Goal: Task Accomplishment & Management: Use online tool/utility

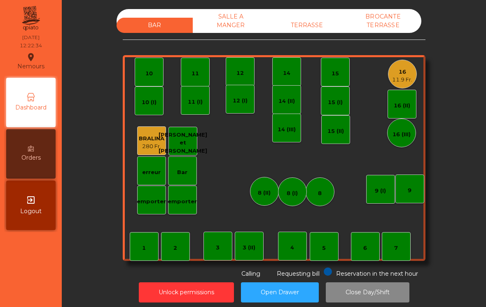
click at [305, 27] on div "TERRASSE" at bounding box center [307, 25] width 76 height 15
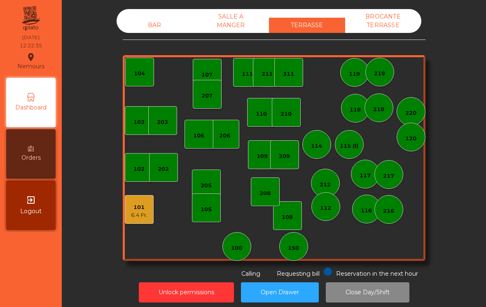
click at [330, 215] on div "112" at bounding box center [325, 206] width 29 height 29
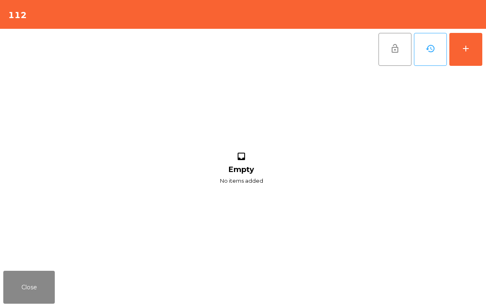
click at [470, 56] on button "add" at bounding box center [465, 49] width 33 height 33
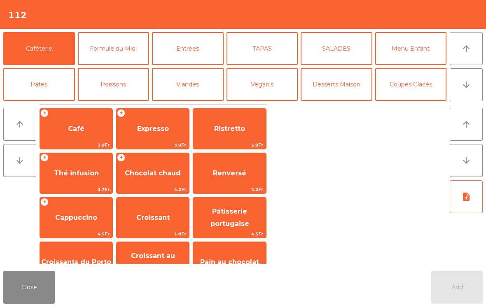
click at [196, 49] on button "Entrées" at bounding box center [188, 48] width 72 height 33
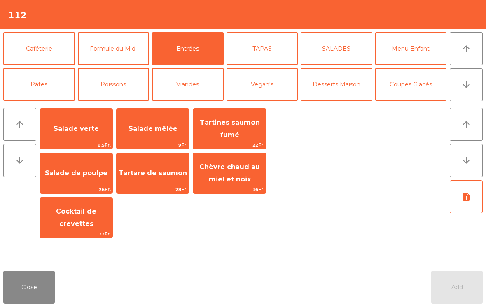
click at [271, 37] on button "TAPAS" at bounding box center [263, 48] width 72 height 33
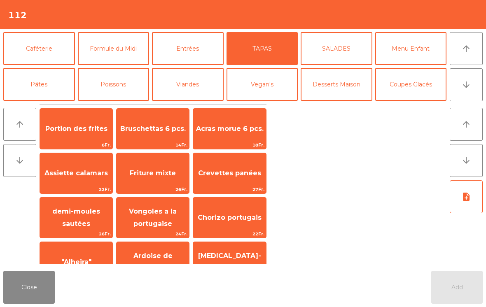
click at [73, 136] on span "Portion des frites" at bounding box center [76, 129] width 72 height 22
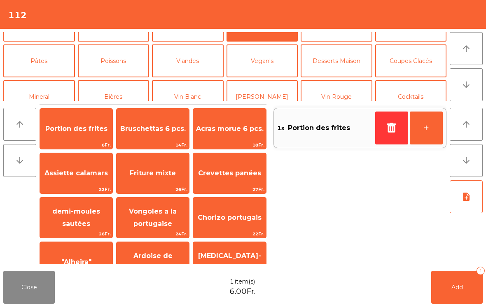
scroll to position [24, 0]
click at [115, 91] on button "Bières" at bounding box center [114, 96] width 72 height 33
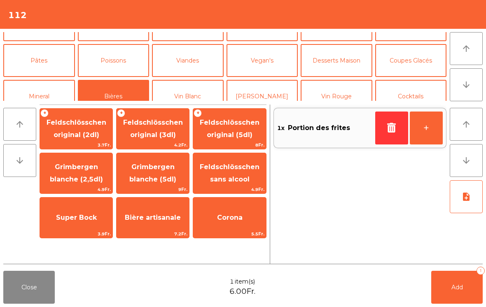
click at [165, 126] on span "Feldschlösschen original (3dl)" at bounding box center [153, 129] width 60 height 20
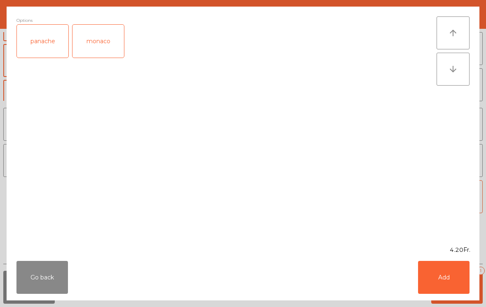
click at [57, 45] on div "panache" at bounding box center [42, 41] width 51 height 33
click at [433, 275] on button "Add" at bounding box center [443, 277] width 51 height 33
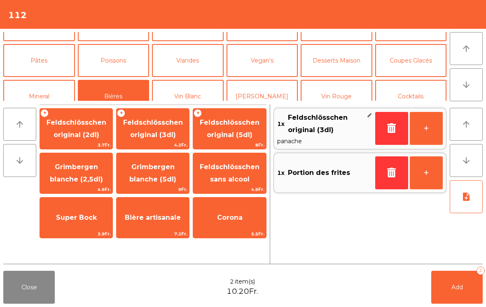
click at [472, 274] on button "Add 2" at bounding box center [456, 287] width 51 height 33
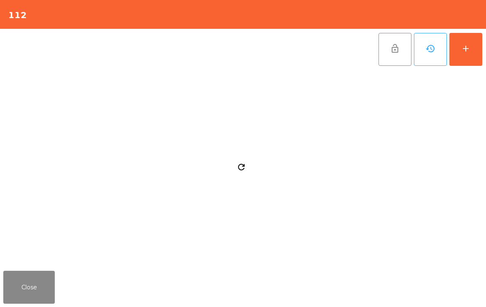
click at [20, 280] on button "Close" at bounding box center [28, 287] width 51 height 33
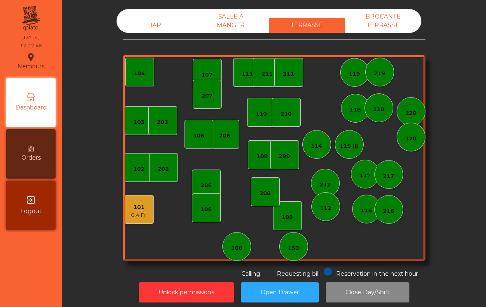
click at [207, 208] on div "105" at bounding box center [206, 210] width 11 height 8
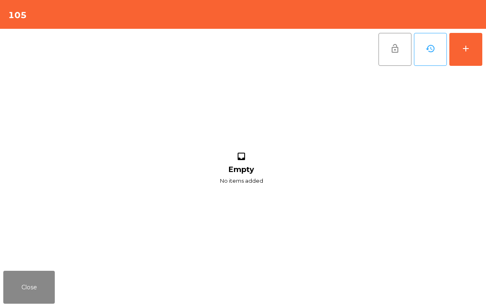
click at [467, 56] on button "add" at bounding box center [465, 49] width 33 height 33
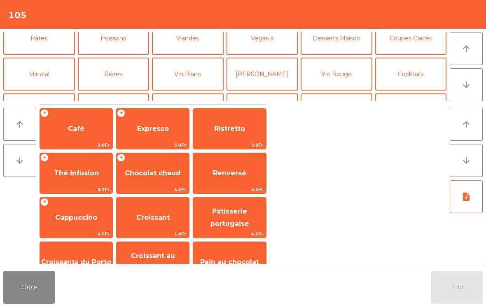
scroll to position [47, 0]
click at [45, 84] on button "Mineral" at bounding box center [39, 73] width 72 height 33
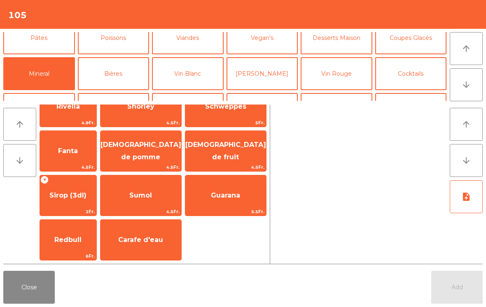
scroll to position [200, 0]
click at [230, 166] on span "4.5Fr." at bounding box center [225, 168] width 81 height 8
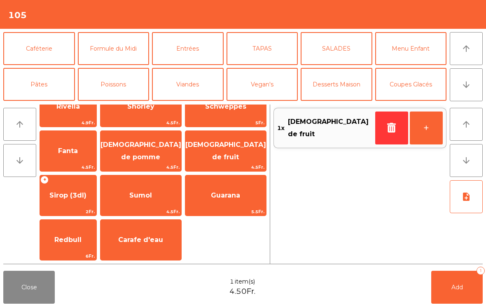
scroll to position [0, 0]
click at [58, 49] on button "Caféterie" at bounding box center [39, 48] width 72 height 33
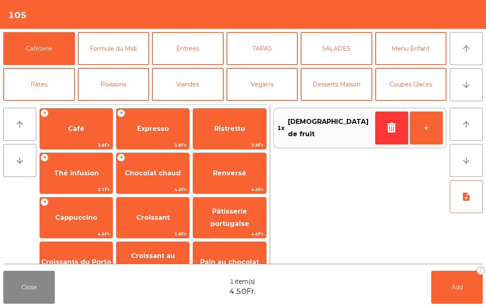
click at [81, 172] on span "Thé infusion" at bounding box center [76, 173] width 45 height 8
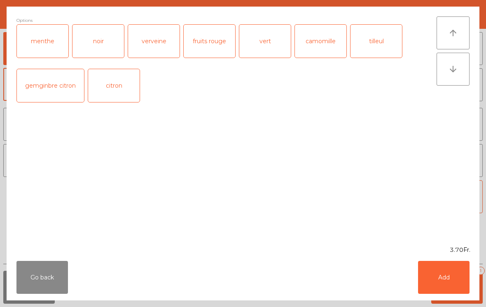
click at [475, 291] on div "Go back Add" at bounding box center [243, 278] width 473 height 46
click at [449, 288] on button "Add" at bounding box center [443, 277] width 51 height 33
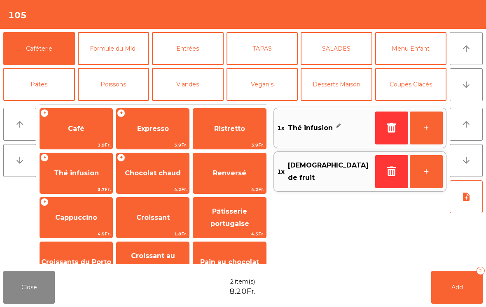
click at [451, 277] on button "Add 2" at bounding box center [456, 287] width 51 height 33
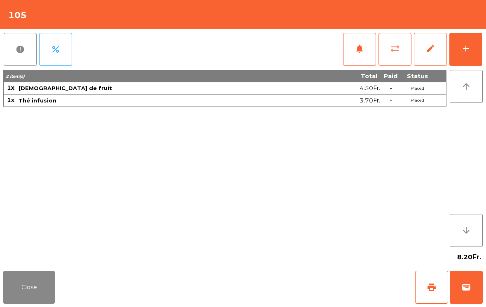
click at [38, 297] on button "Close" at bounding box center [28, 287] width 51 height 33
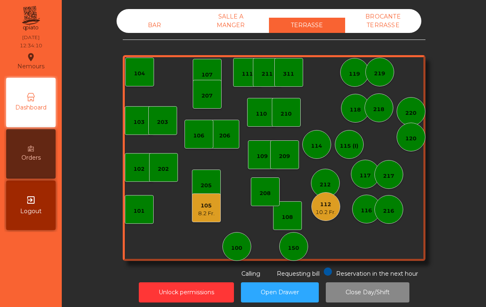
click at [156, 27] on div "BAR" at bounding box center [155, 25] width 76 height 15
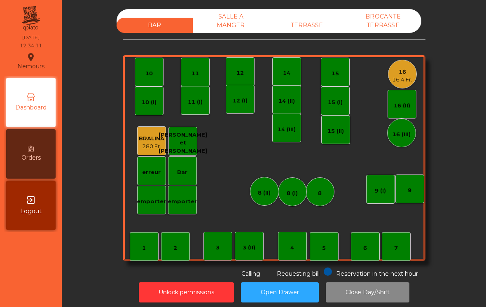
click at [404, 84] on div "16 16.4 Fr." at bounding box center [402, 74] width 29 height 29
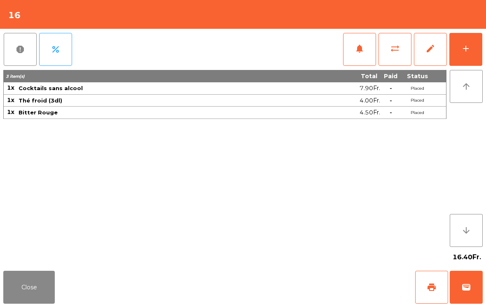
click at [474, 59] on button "add" at bounding box center [465, 49] width 33 height 33
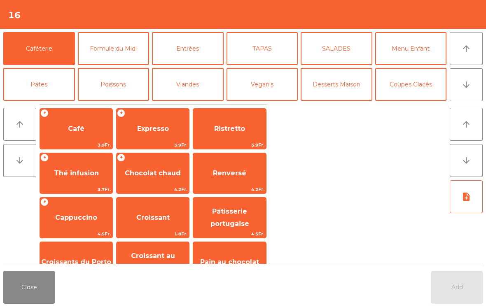
click at [118, 90] on button "Poissons" at bounding box center [114, 84] width 72 height 33
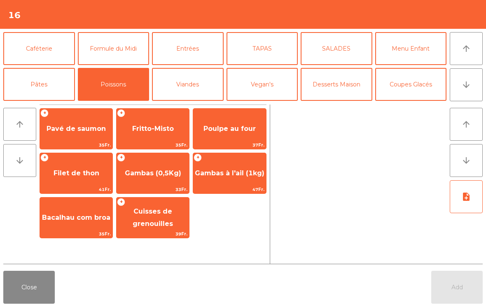
click at [154, 173] on span "Gambas (0,5Kg)" at bounding box center [153, 173] width 56 height 8
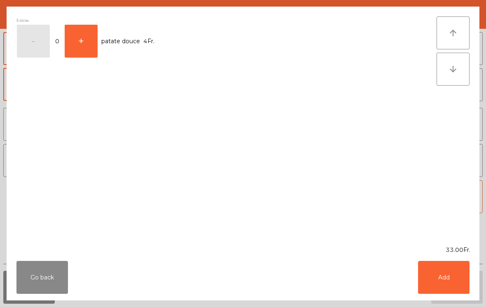
click at [458, 279] on button "Add" at bounding box center [443, 277] width 51 height 33
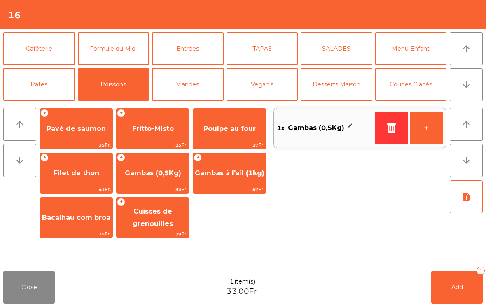
click at [189, 85] on button "Viandes" at bounding box center [188, 84] width 72 height 33
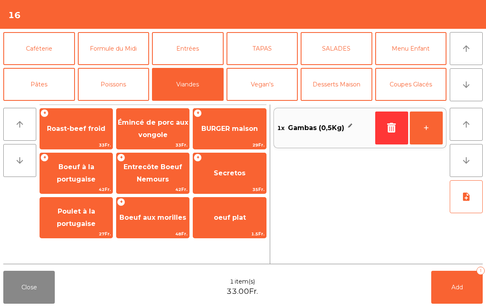
click at [225, 136] on span "BURGER maison" at bounding box center [229, 129] width 72 height 22
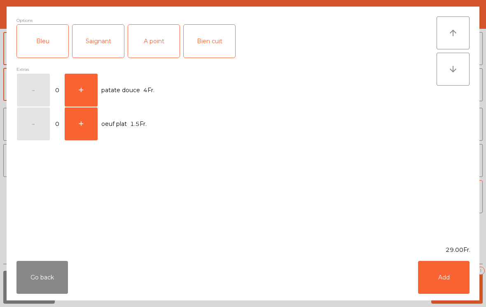
click at [156, 47] on div "A point" at bounding box center [153, 41] width 51 height 33
click at [447, 285] on button "Add" at bounding box center [443, 277] width 51 height 33
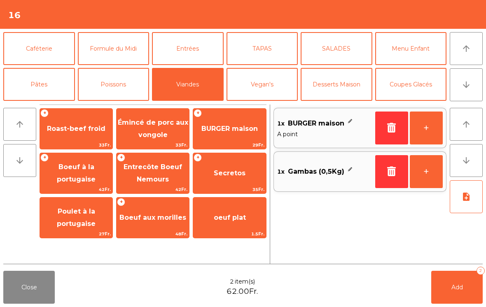
click at [238, 177] on span "Secretos" at bounding box center [230, 173] width 32 height 8
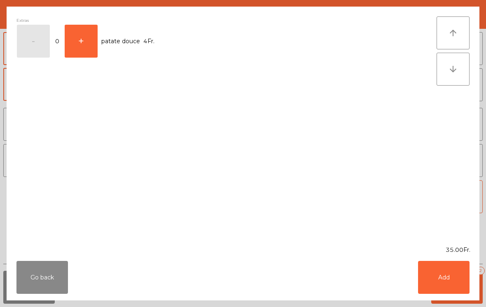
click at [459, 288] on button "Add" at bounding box center [443, 277] width 51 height 33
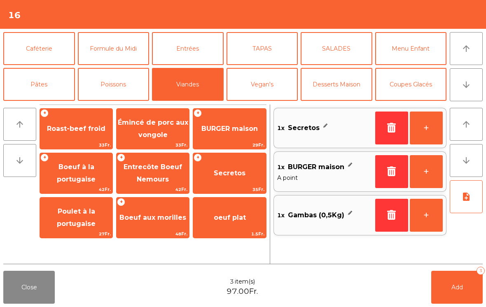
click at [459, 201] on button "note_add" at bounding box center [466, 196] width 33 height 33
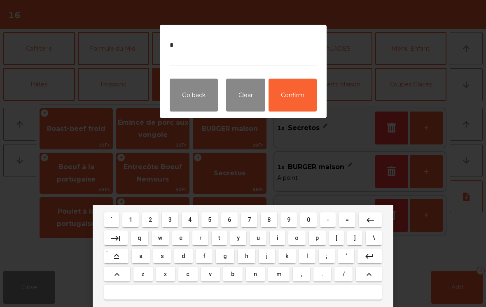
type textarea "**"
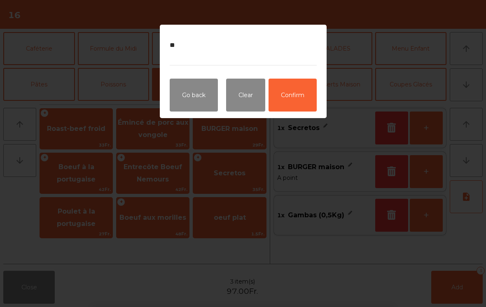
click at [299, 102] on button "Confirm" at bounding box center [293, 95] width 48 height 33
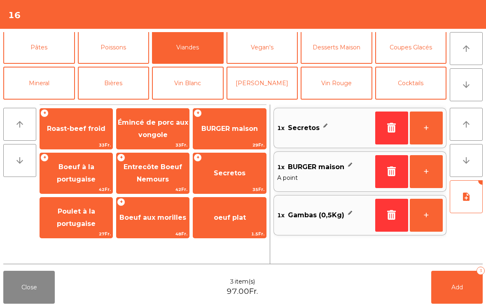
scroll to position [36, 0]
click at [39, 85] on button "Mineral" at bounding box center [39, 84] width 72 height 33
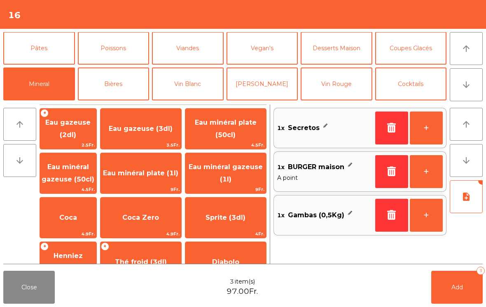
click at [159, 217] on span "Coca Zero" at bounding box center [140, 218] width 37 height 8
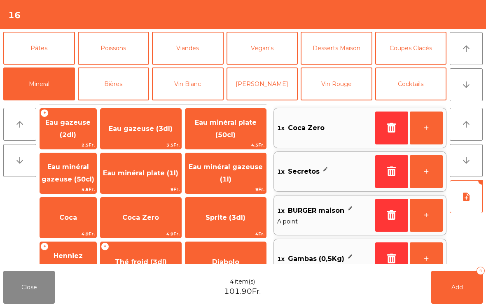
click at [464, 290] on button "Add 4" at bounding box center [456, 287] width 51 height 33
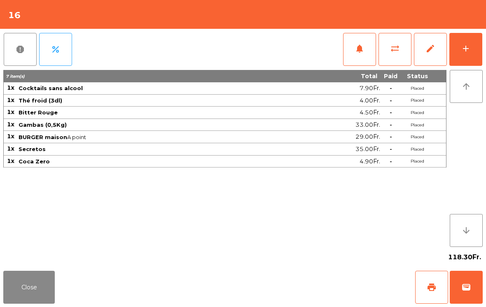
click at [30, 292] on button "Close" at bounding box center [28, 287] width 51 height 33
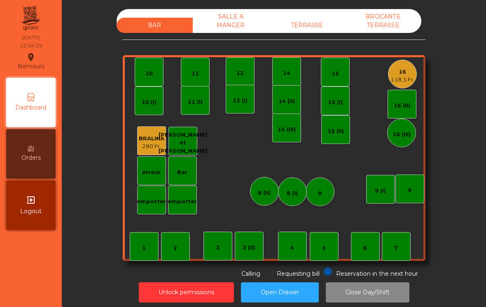
click at [344, 69] on div "15" at bounding box center [335, 72] width 29 height 29
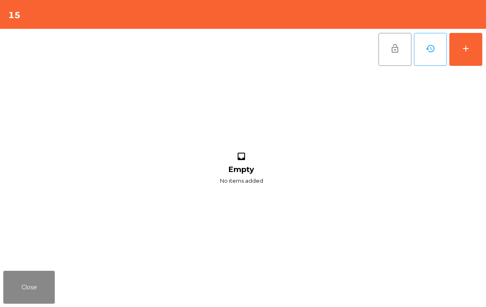
click at [466, 44] on div "add" at bounding box center [466, 49] width 10 height 10
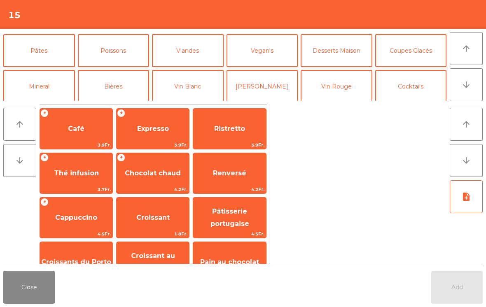
scroll to position [57, 0]
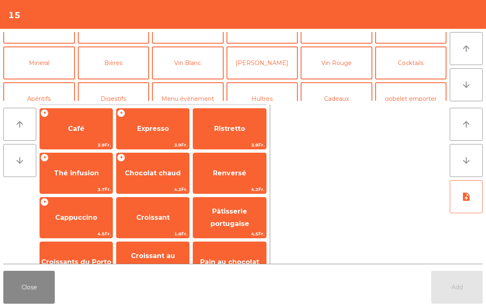
click at [56, 64] on button "Mineral" at bounding box center [39, 63] width 72 height 33
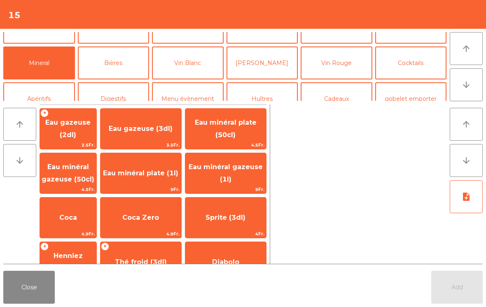
click at [246, 175] on span "Eau minéral gazeuse (1l)" at bounding box center [225, 173] width 81 height 35
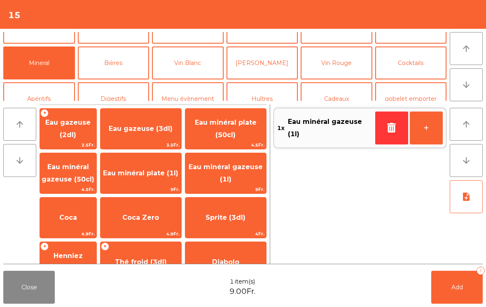
click at [465, 285] on button "Add 1" at bounding box center [456, 287] width 51 height 33
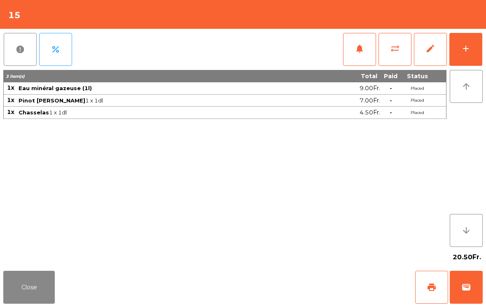
click at [51, 290] on button "Close" at bounding box center [28, 287] width 51 height 33
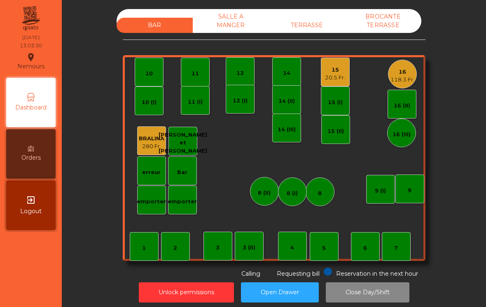
click at [339, 76] on div "20.5 Fr." at bounding box center [335, 78] width 20 height 8
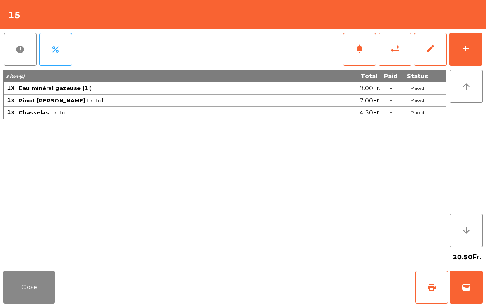
click at [460, 48] on button "add" at bounding box center [465, 49] width 33 height 33
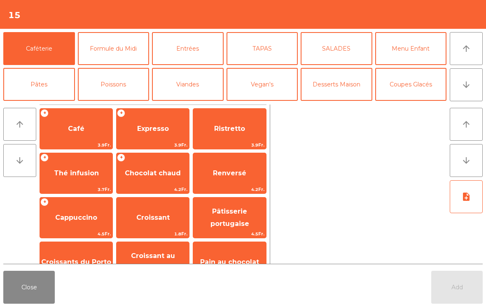
click at [110, 86] on button "Poissons" at bounding box center [114, 84] width 72 height 33
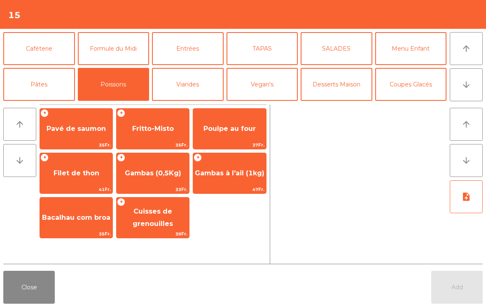
click at [159, 182] on span "Gambas (0,5Kg)" at bounding box center [153, 173] width 72 height 22
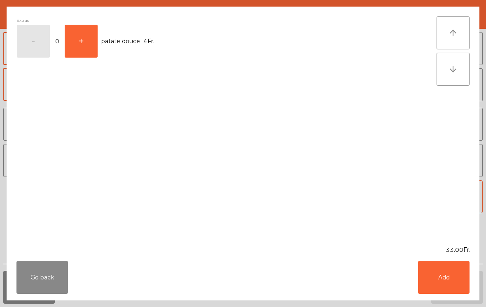
click at [449, 284] on button "Add" at bounding box center [443, 277] width 51 height 33
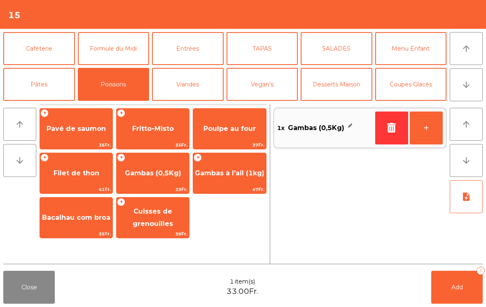
click at [336, 55] on button "SALADES" at bounding box center [337, 48] width 72 height 33
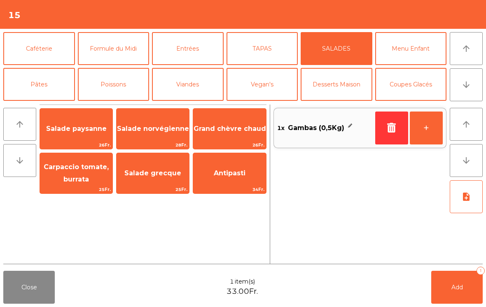
click at [236, 131] on span "Grand chèvre chaud" at bounding box center [230, 129] width 72 height 8
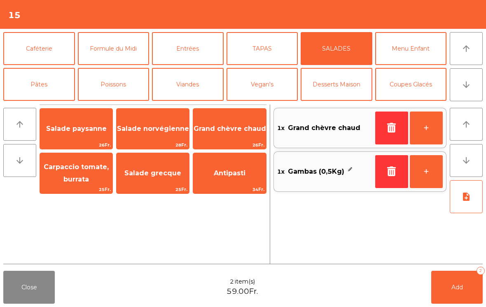
click at [185, 84] on button "Viandes" at bounding box center [188, 84] width 72 height 33
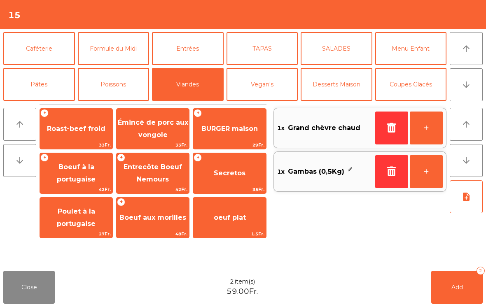
click at [231, 175] on span "Secretos" at bounding box center [230, 173] width 32 height 8
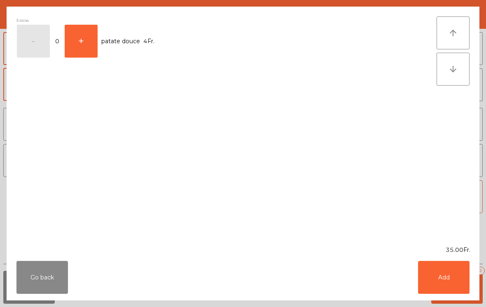
click at [447, 277] on button "Add" at bounding box center [443, 277] width 51 height 33
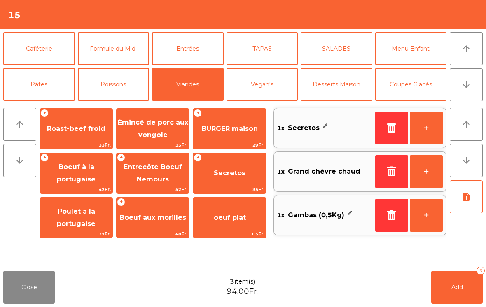
click at [426, 124] on button "+" at bounding box center [426, 128] width 33 height 33
click at [244, 131] on span "BURGER maison" at bounding box center [229, 129] width 56 height 8
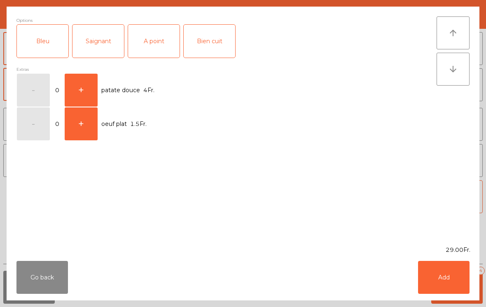
click at [158, 44] on div "A point" at bounding box center [153, 41] width 51 height 33
click at [447, 281] on button "Add" at bounding box center [443, 277] width 51 height 33
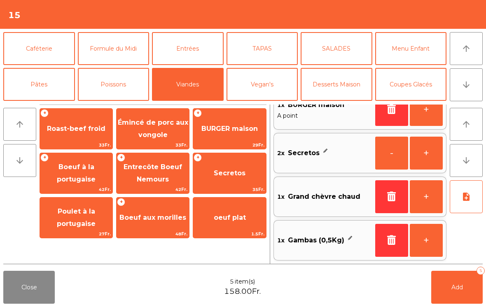
scroll to position [19, 0]
click at [458, 298] on button "Add 5" at bounding box center [456, 287] width 51 height 33
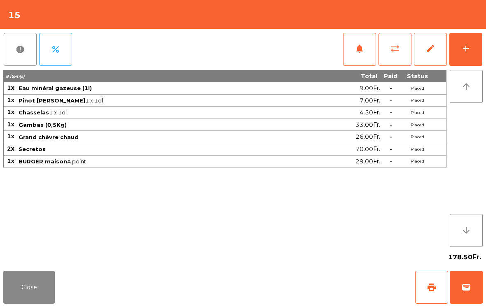
click at [33, 304] on button "Close" at bounding box center [28, 287] width 51 height 33
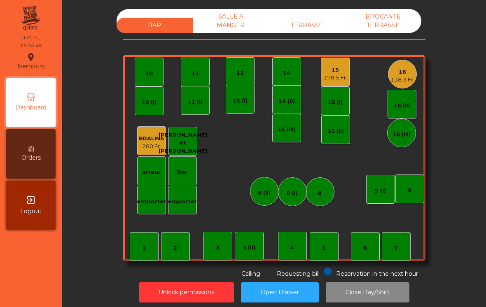
click at [308, 28] on div "TERRASSE" at bounding box center [307, 25] width 76 height 15
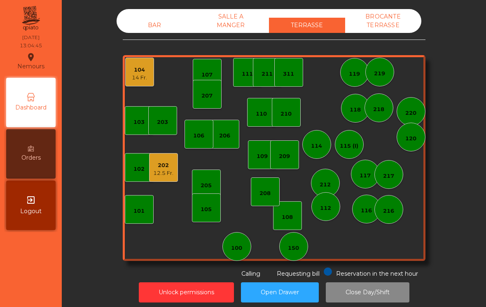
click at [133, 67] on div "104" at bounding box center [139, 70] width 15 height 8
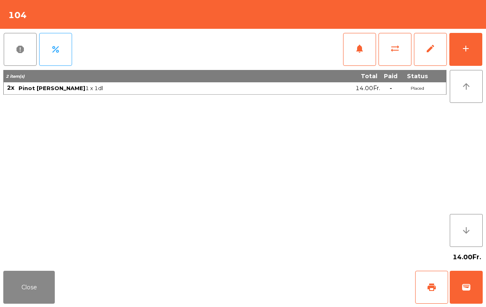
click at [439, 278] on button "print" at bounding box center [431, 287] width 33 height 33
click at [469, 297] on button "wallet" at bounding box center [466, 287] width 33 height 33
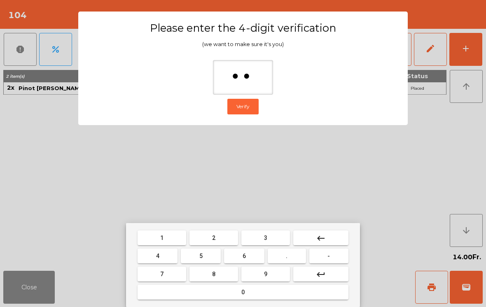
type input "***"
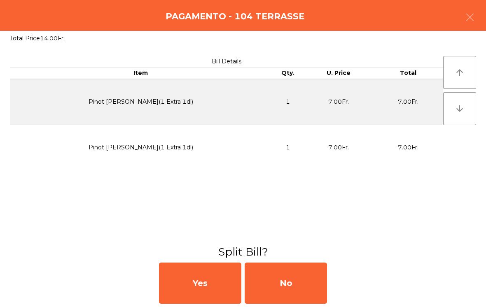
click at [282, 279] on div "No" at bounding box center [286, 283] width 82 height 41
click at [281, 283] on div "MB" at bounding box center [286, 283] width 82 height 41
click at [283, 284] on div "No" at bounding box center [286, 283] width 82 height 41
click at [284, 284] on div "No" at bounding box center [286, 283] width 82 height 41
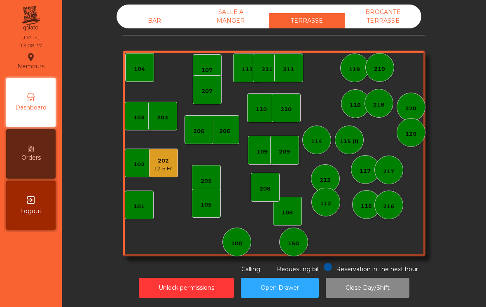
click at [157, 28] on div "BAR" at bounding box center [155, 20] width 76 height 15
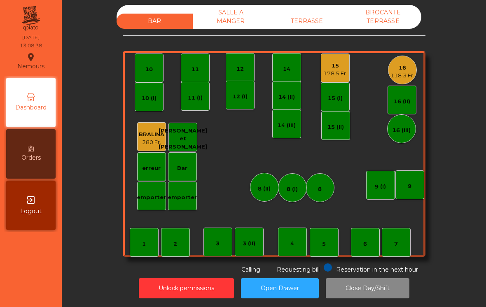
click at [416, 72] on div "16 118.3 Fr." at bounding box center [402, 70] width 29 height 29
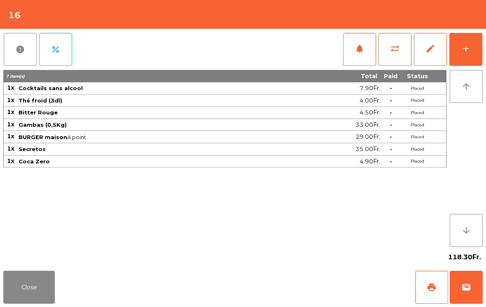
click at [466, 58] on button "add" at bounding box center [465, 49] width 33 height 33
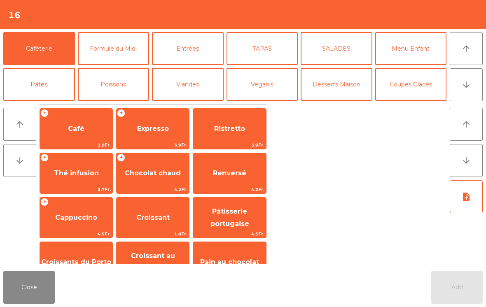
click at [461, 99] on button "arrow_downward" at bounding box center [466, 84] width 33 height 33
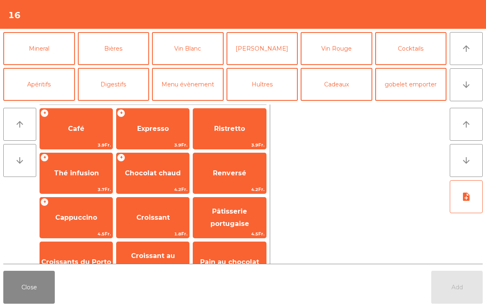
click at [54, 50] on button "Mineral" at bounding box center [39, 48] width 72 height 33
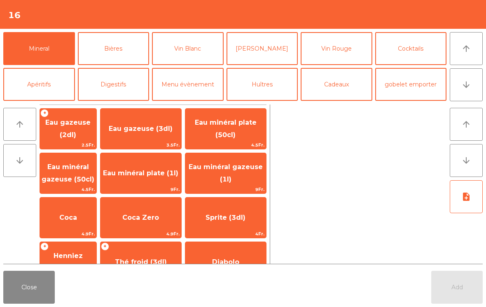
click at [147, 210] on span "Coca Zero" at bounding box center [141, 218] width 81 height 22
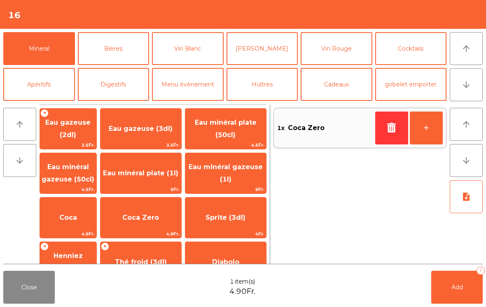
click at [425, 291] on div "Close 1 item(s) 4.90Fr. Add 1" at bounding box center [243, 288] width 486 height 40
click at [445, 295] on button "Add 1" at bounding box center [456, 287] width 51 height 33
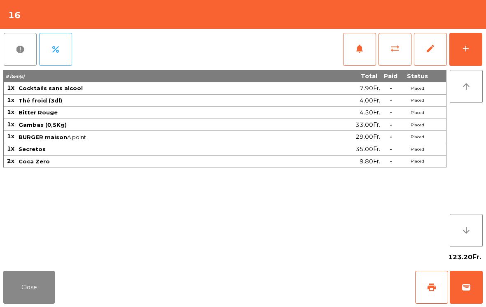
click at [27, 289] on button "Close" at bounding box center [28, 287] width 51 height 33
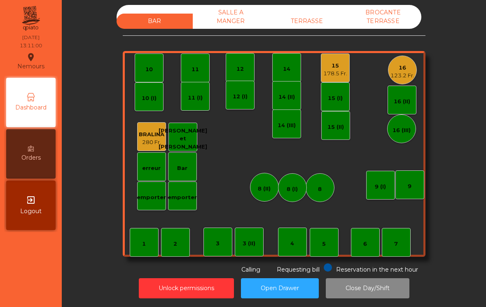
click at [320, 23] on div "TERRASSE" at bounding box center [307, 21] width 76 height 15
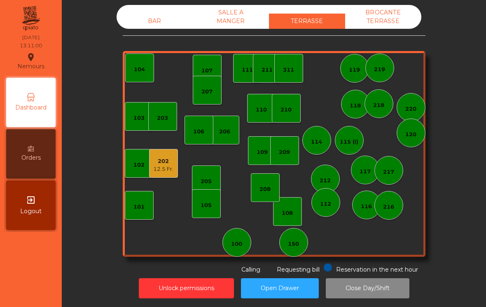
click at [172, 172] on div "12.5 Fr." at bounding box center [163, 169] width 20 height 8
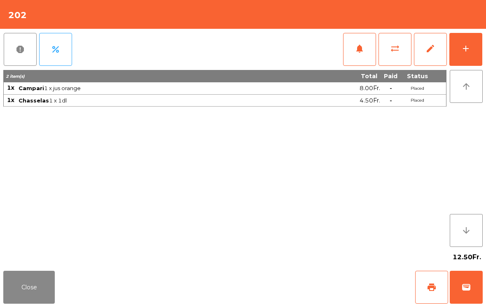
click at [444, 290] on button "print" at bounding box center [431, 287] width 33 height 33
click at [47, 292] on button "Close" at bounding box center [28, 287] width 51 height 33
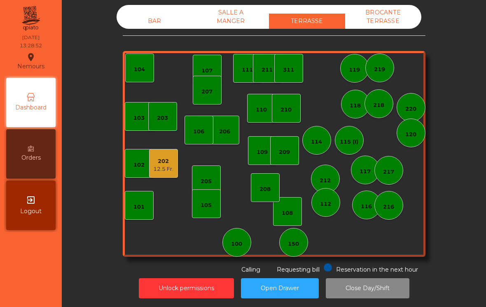
click at [159, 28] on div "BAR" at bounding box center [155, 21] width 76 height 15
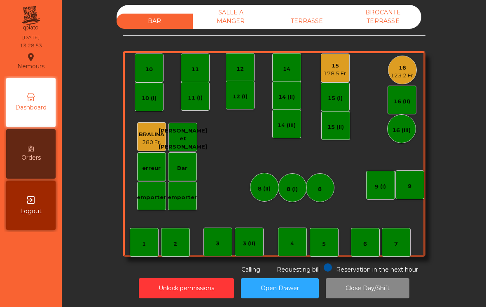
click at [336, 77] on div "178.5 Fr." at bounding box center [335, 74] width 24 height 8
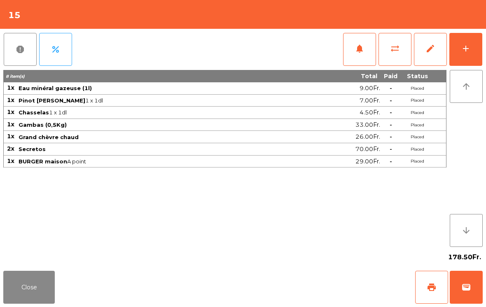
click at [472, 65] on button "add" at bounding box center [465, 49] width 33 height 33
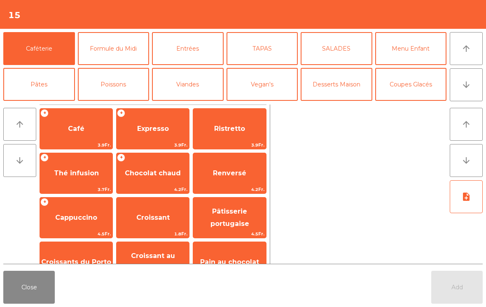
scroll to position [44, 0]
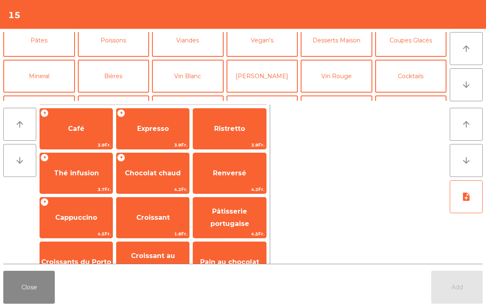
click at [203, 84] on button "Vin Blanc" at bounding box center [188, 76] width 72 height 33
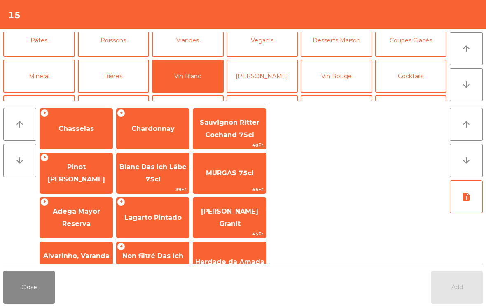
click at [77, 180] on span "Pinot [PERSON_NAME]" at bounding box center [76, 173] width 72 height 35
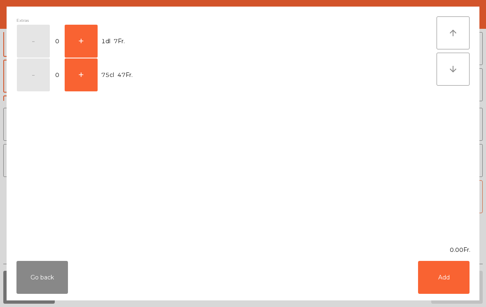
click at [94, 35] on button "+" at bounding box center [81, 41] width 33 height 33
click at [449, 290] on button "Add" at bounding box center [443, 277] width 51 height 33
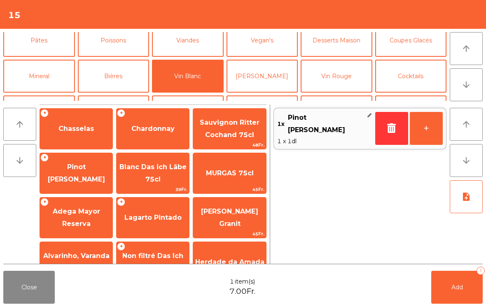
click at [435, 304] on button "Add 1" at bounding box center [456, 287] width 51 height 33
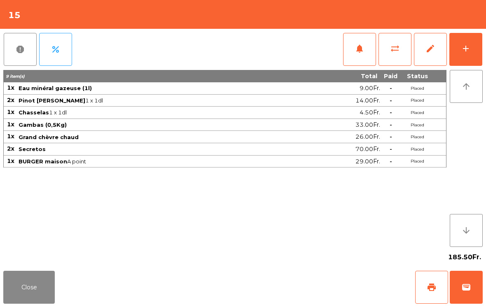
click at [27, 280] on button "Close" at bounding box center [28, 287] width 51 height 33
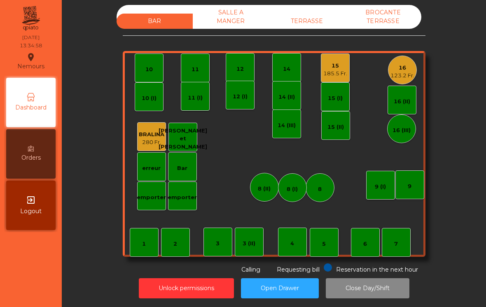
click at [414, 61] on div "16 123.2 Fr." at bounding box center [402, 70] width 24 height 19
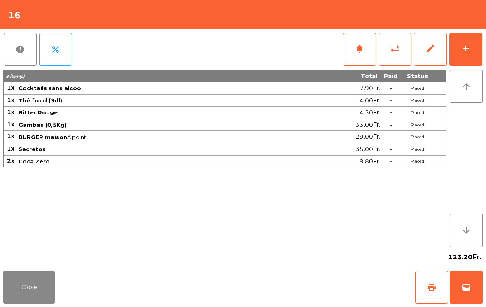
click at [475, 58] on button "add" at bounding box center [465, 49] width 33 height 33
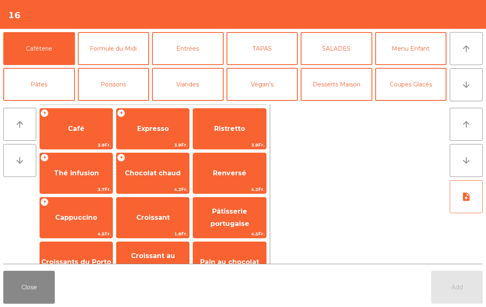
click at [354, 80] on button "Desserts Maison" at bounding box center [337, 84] width 72 height 33
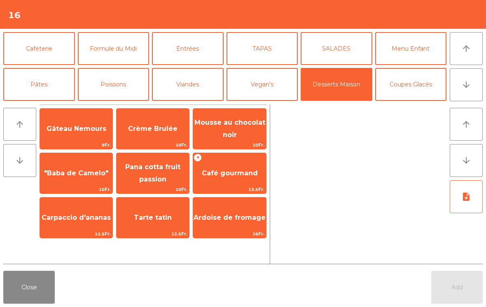
click at [230, 164] on span "Café gourmand" at bounding box center [229, 173] width 72 height 22
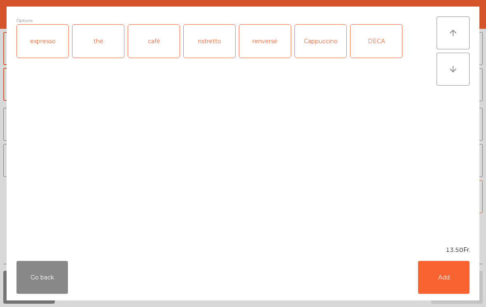
click at [148, 44] on div "café" at bounding box center [153, 41] width 51 height 33
click at [437, 271] on button "Add" at bounding box center [443, 277] width 51 height 33
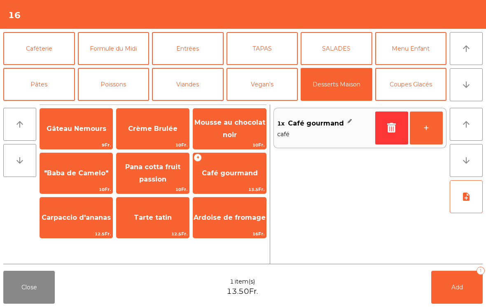
click at [426, 132] on button "+" at bounding box center [426, 128] width 33 height 33
click at [233, 135] on span "Mousse au chocolat noir" at bounding box center [229, 129] width 71 height 20
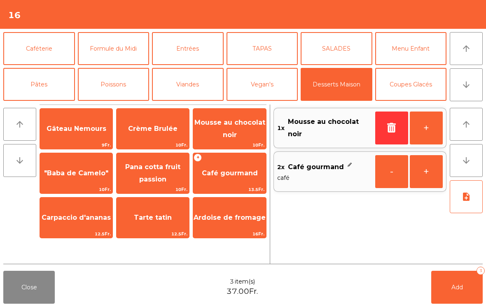
click at [457, 283] on button "Add 3" at bounding box center [456, 287] width 51 height 33
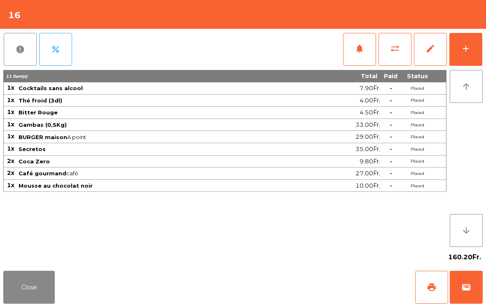
click at [10, 303] on button "Close" at bounding box center [28, 287] width 51 height 33
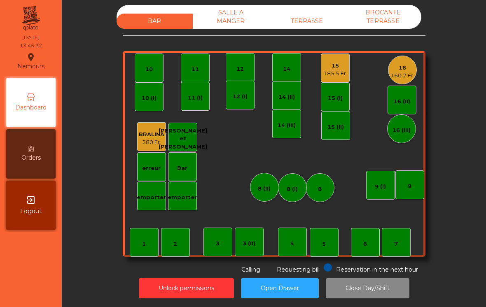
click at [336, 72] on div "185.5 Fr." at bounding box center [335, 74] width 24 height 8
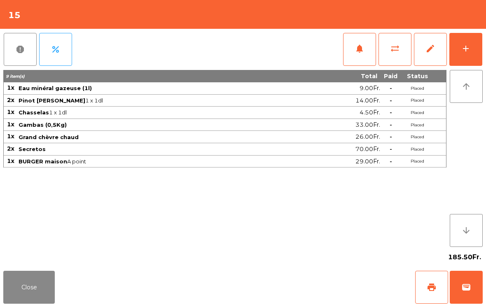
click at [466, 49] on div "add" at bounding box center [466, 49] width 10 height 10
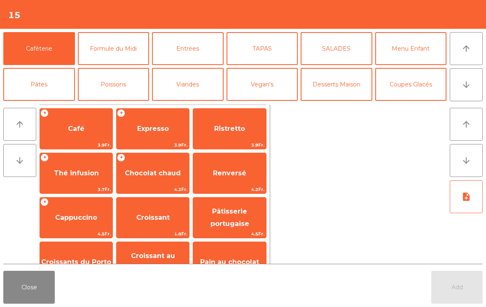
click at [152, 143] on span "3.9Fr." at bounding box center [153, 145] width 72 height 8
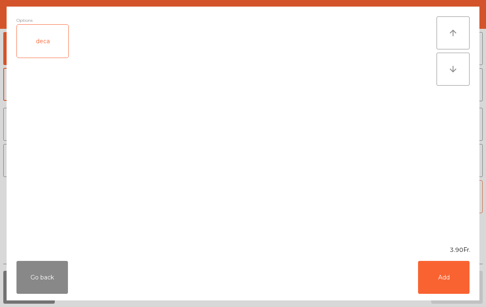
click at [461, 283] on button "Add" at bounding box center [443, 277] width 51 height 33
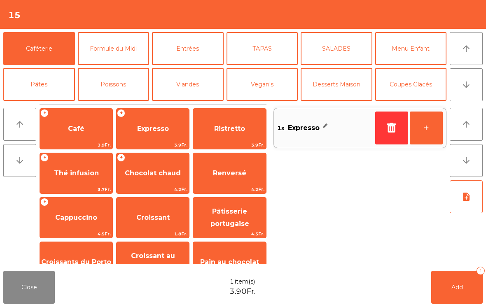
click at [431, 133] on button "+" at bounding box center [426, 128] width 33 height 33
click at [480, 301] on button "Add 2" at bounding box center [456, 287] width 51 height 33
